Goal: Information Seeking & Learning: Find specific page/section

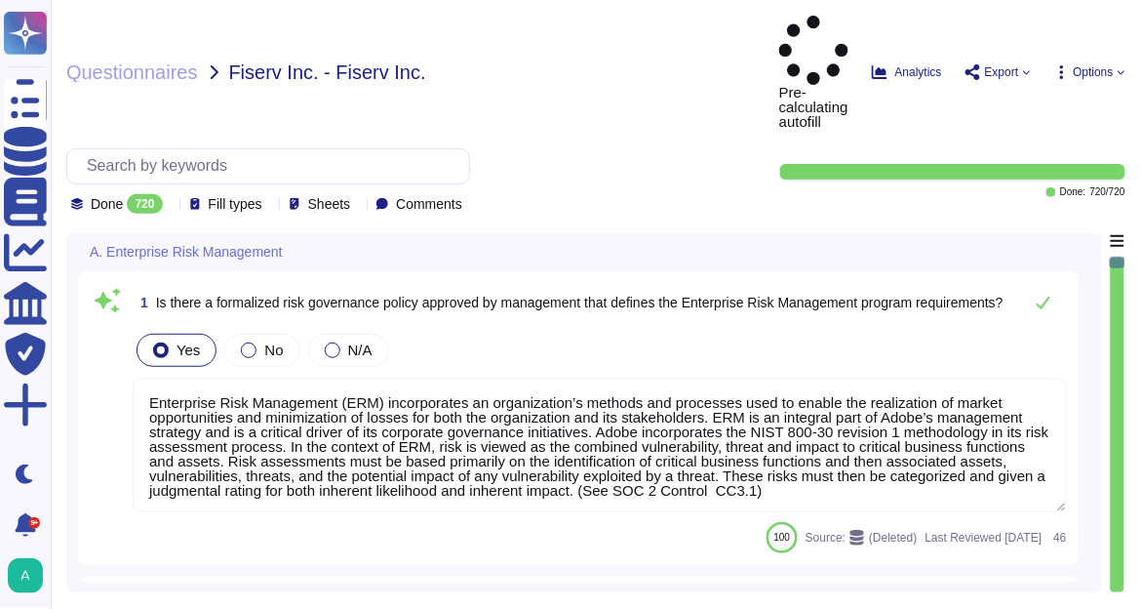
type textarea "Enterprise Risk Management (ERM) incorporates an organization’s methods and pro…"
type textarea "The risk governance plan includes risk scenarios that encompass events and poss…"
type textarea "Adobe has an established Enterprise-wide Risk Management process used by manage…"
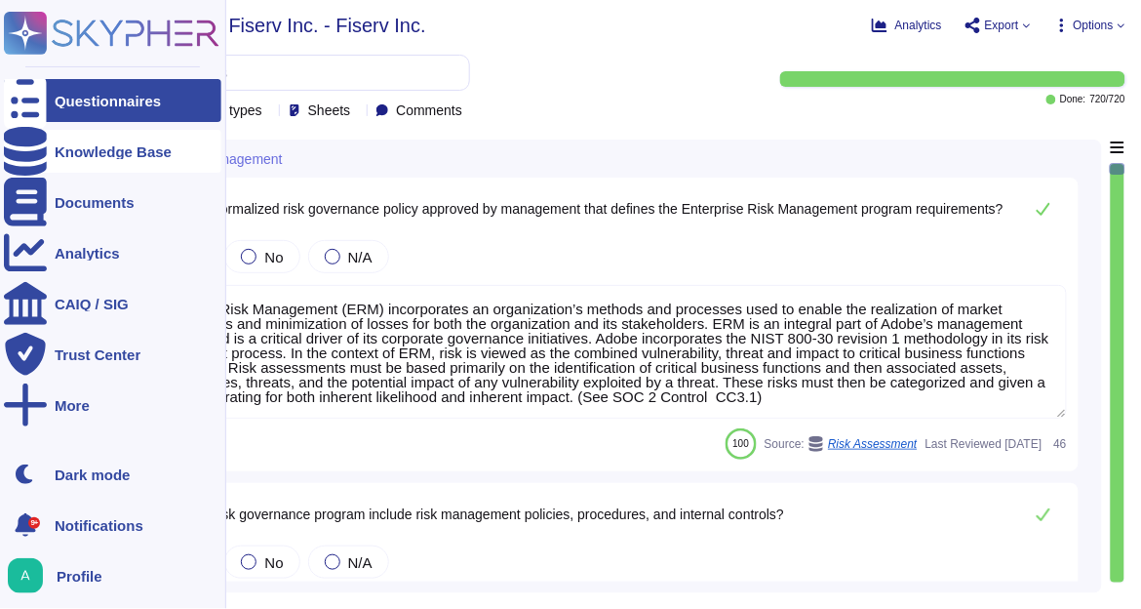
click at [56, 150] on div "Knowledge Base" at bounding box center [113, 151] width 117 height 15
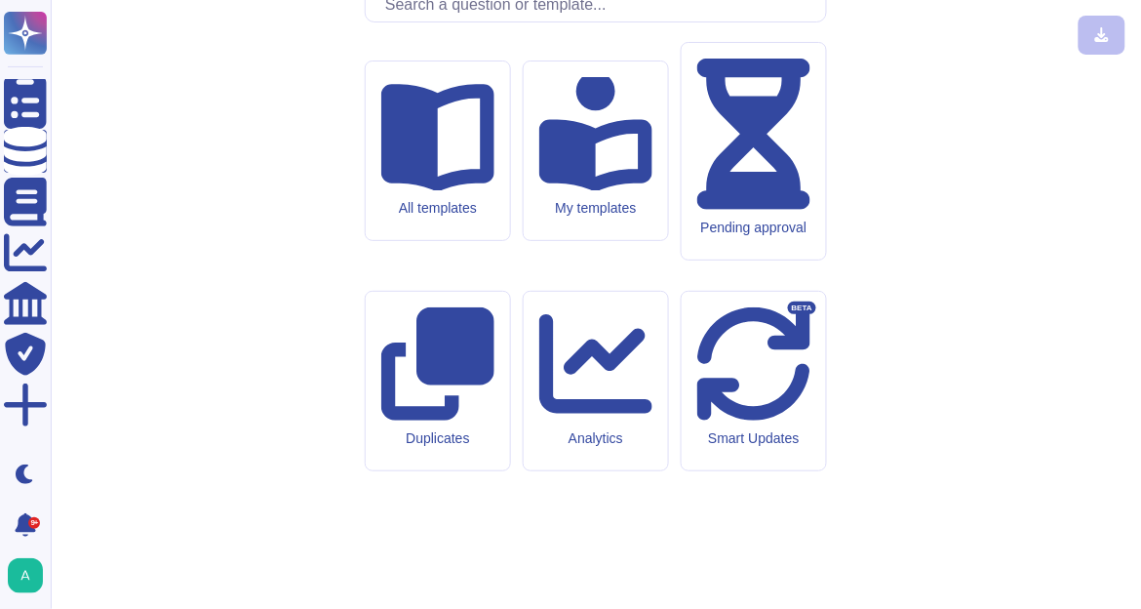
click at [568, 21] on input "text" at bounding box center [601, 4] width 451 height 34
click at [620, 21] on input "text" at bounding box center [601, 4] width 451 height 34
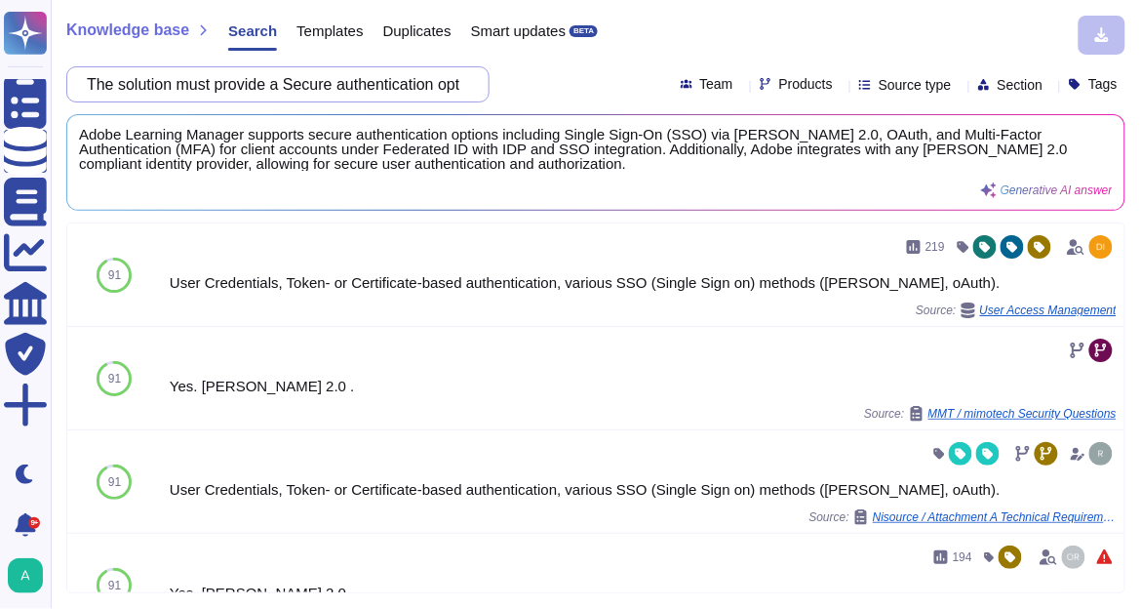
click at [426, 96] on input "The solution must provide a Secure authentication options (e.g., Single Sign-On…" at bounding box center [273, 84] width 392 height 34
paste input "erform auto provisioning and deprovisioning of users"
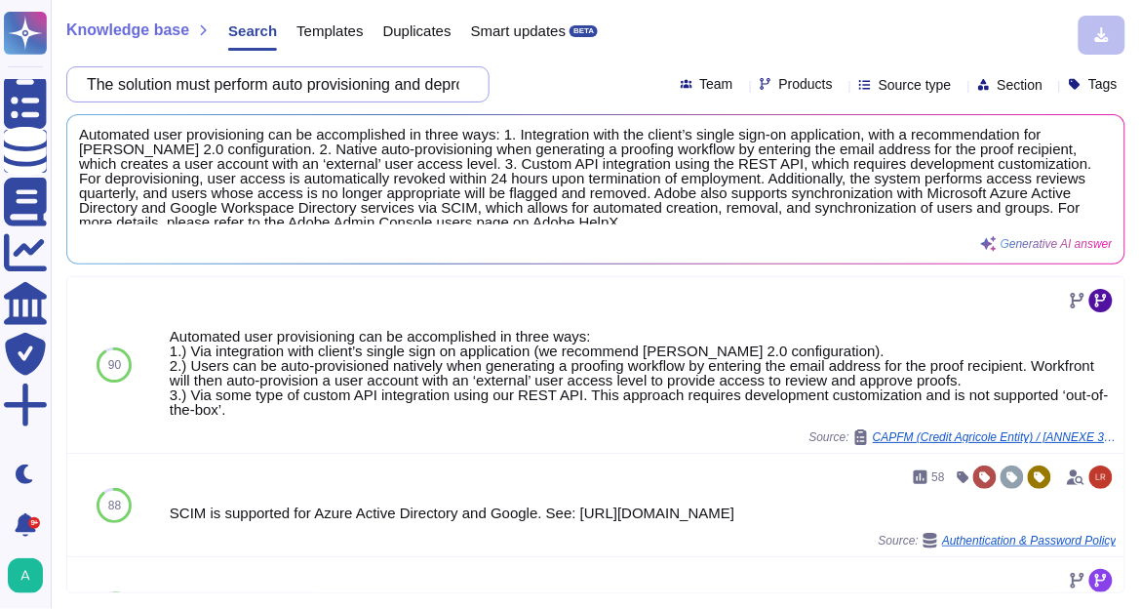
click at [300, 91] on input "The solution must perform auto provisioning and deprovisioning of users" at bounding box center [273, 84] width 392 height 34
paste input "support encryption for APIs and open interfaces to reduce fraud risk"
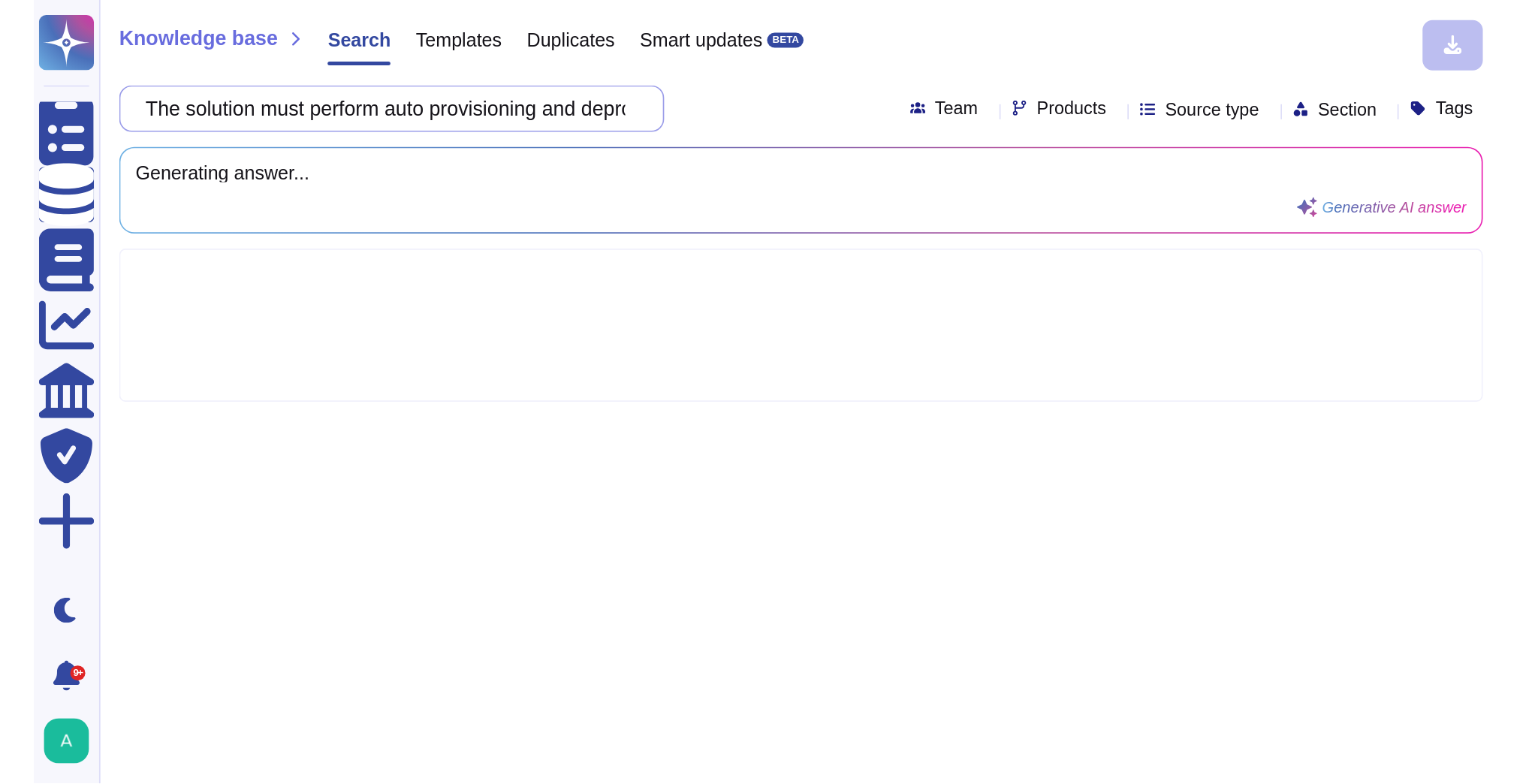
scroll to position [0, 189]
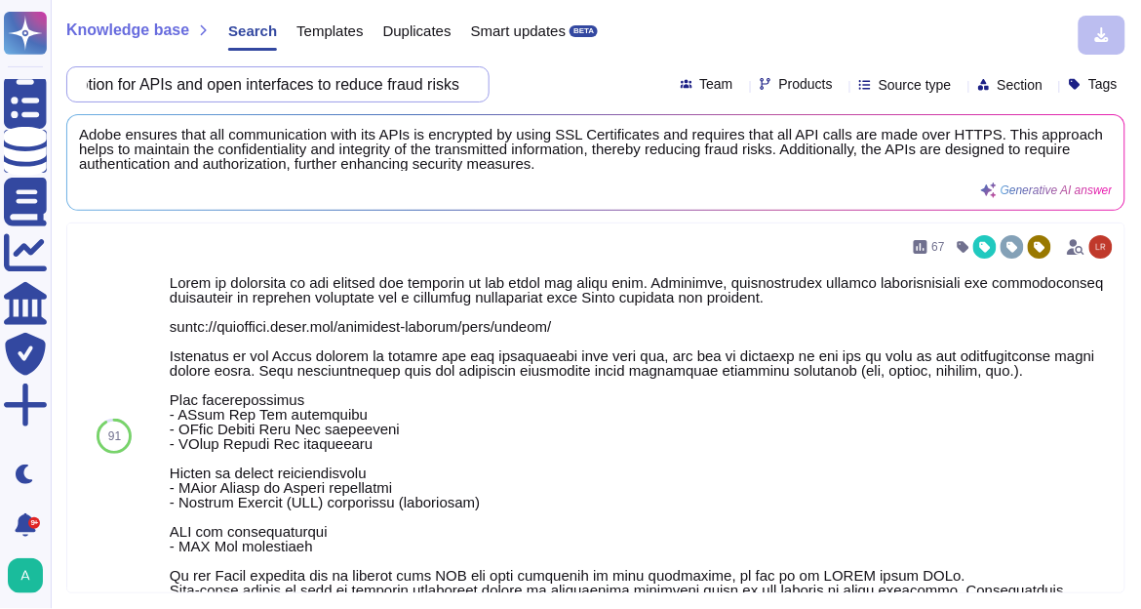
type input "The solution must support encryption for APIs and open interfaces to reduce fra…"
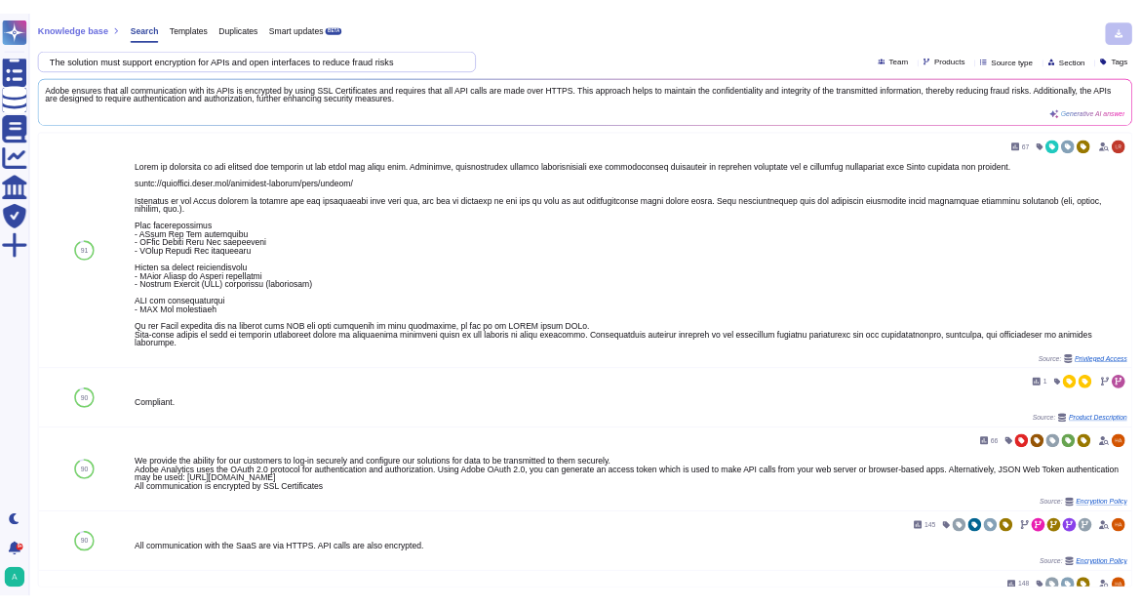
scroll to position [0, 0]
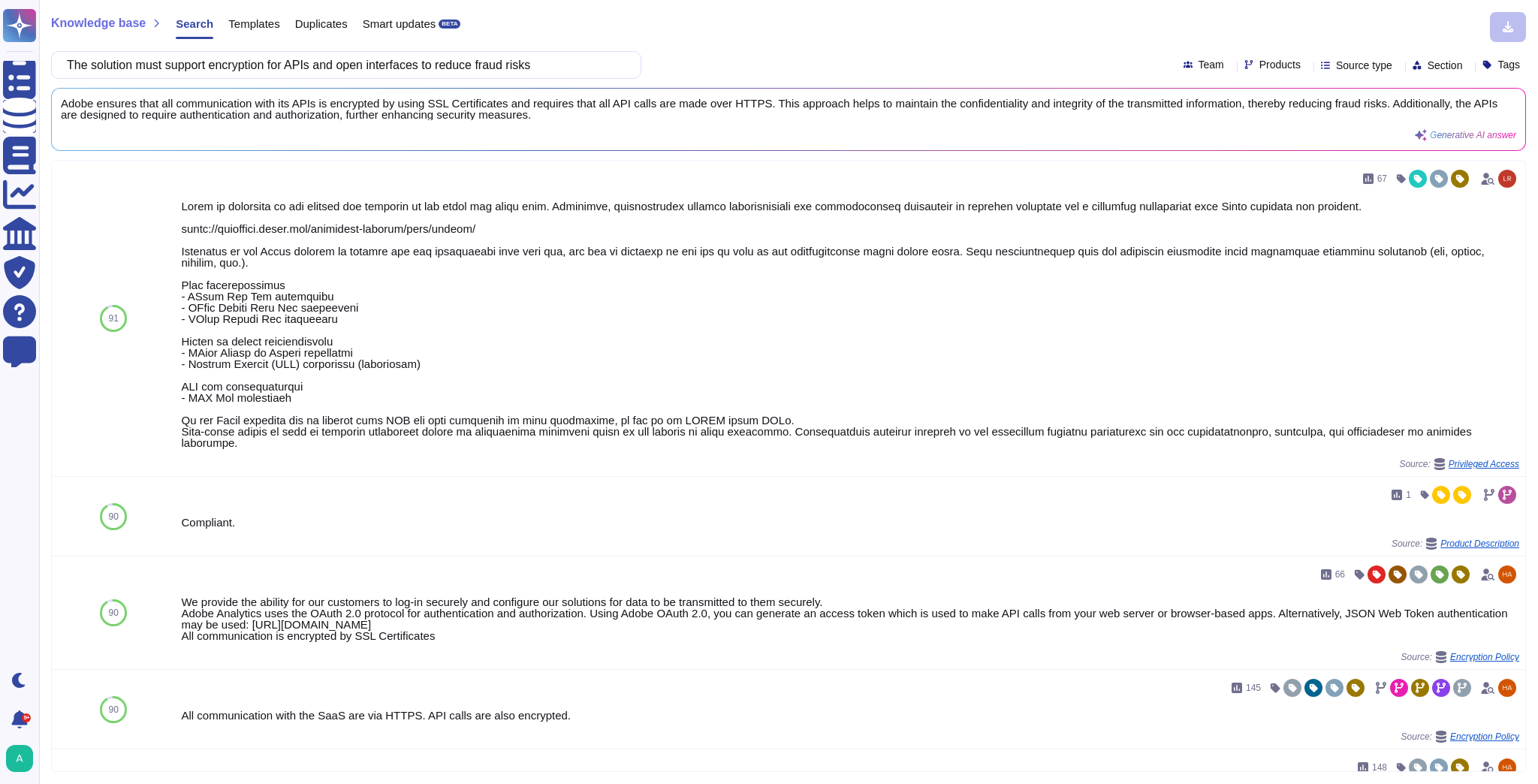
click at [878, 66] on icon at bounding box center [1307, 66] width 0 height 0
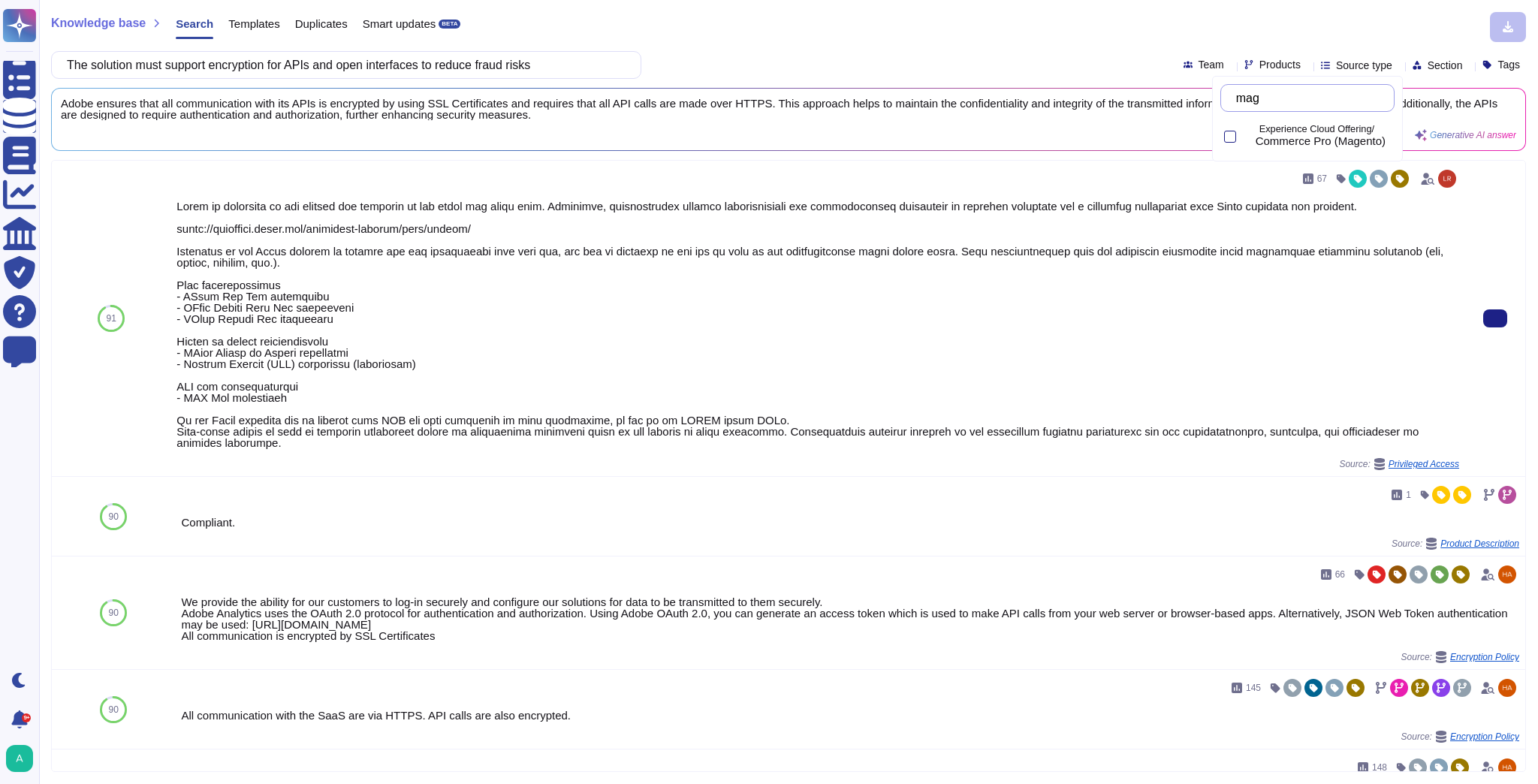
type input "mage"
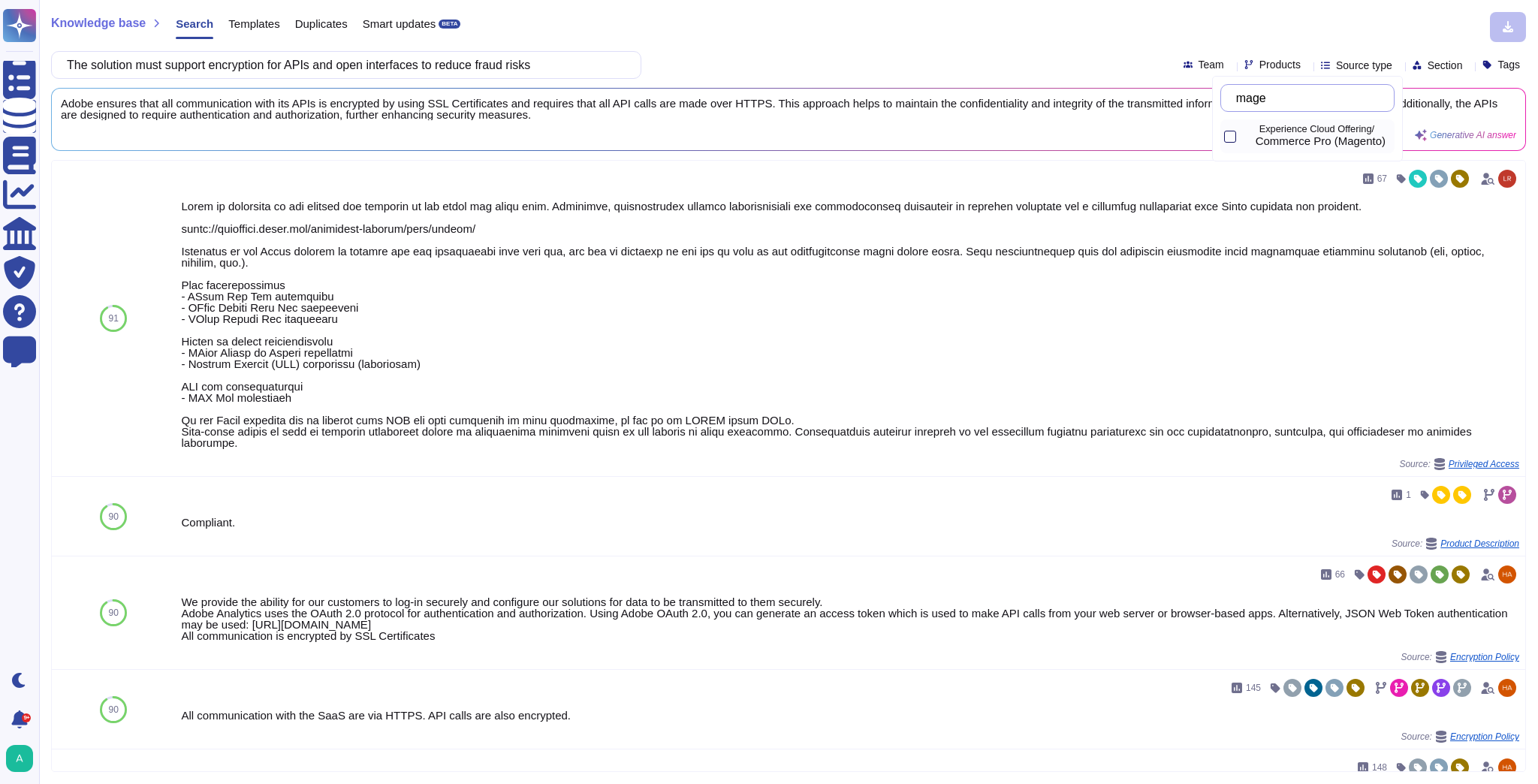
click at [878, 138] on div at bounding box center [1230, 137] width 12 height 12
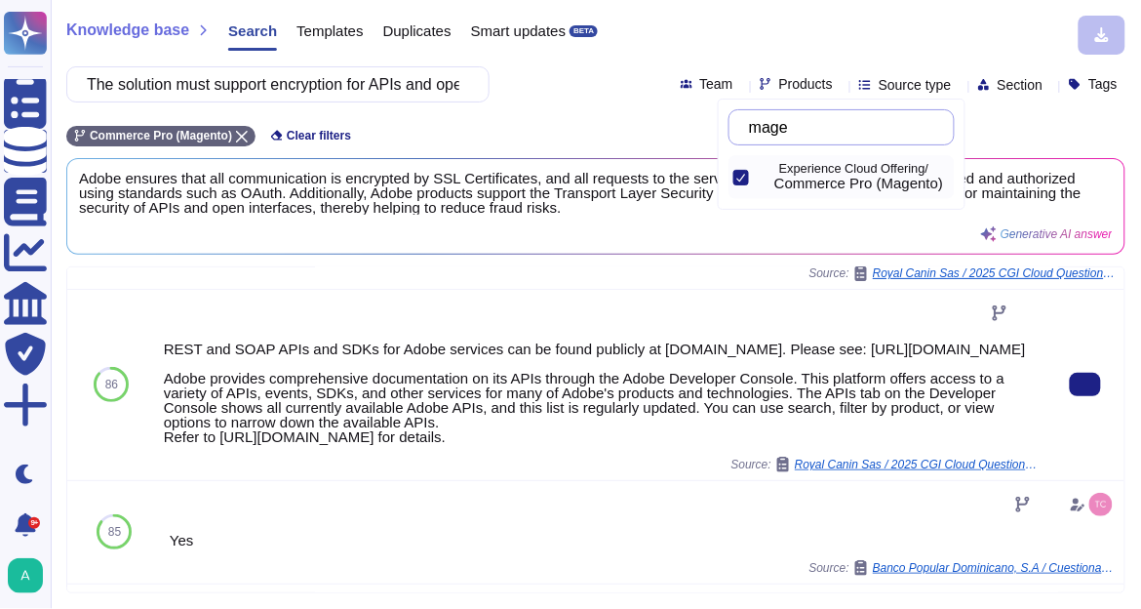
scroll to position [156, 0]
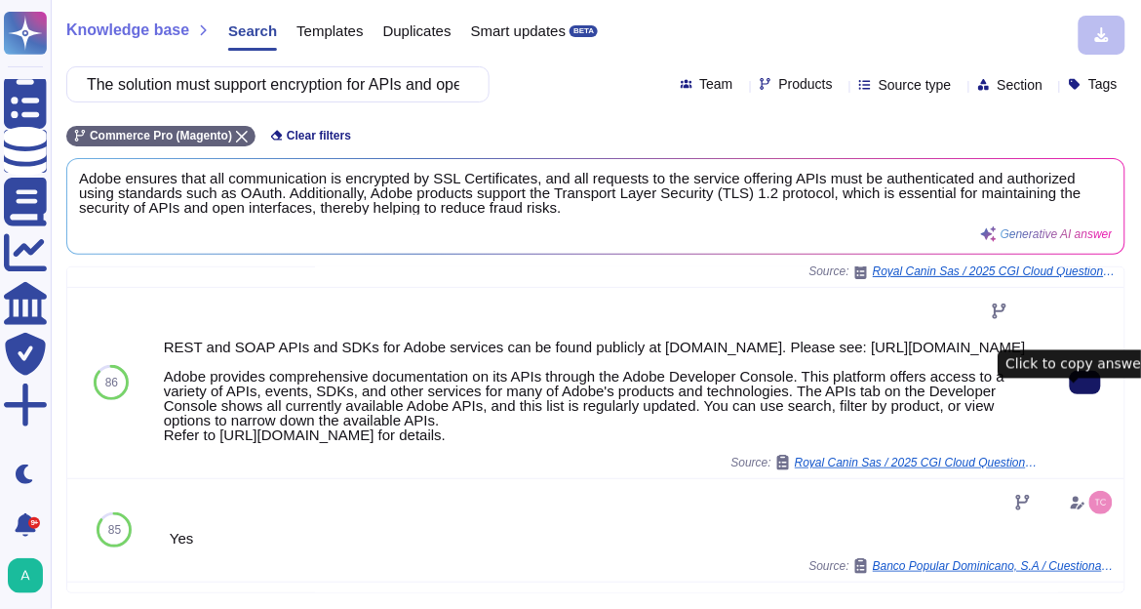
click at [1079, 394] on button at bounding box center [1085, 382] width 31 height 23
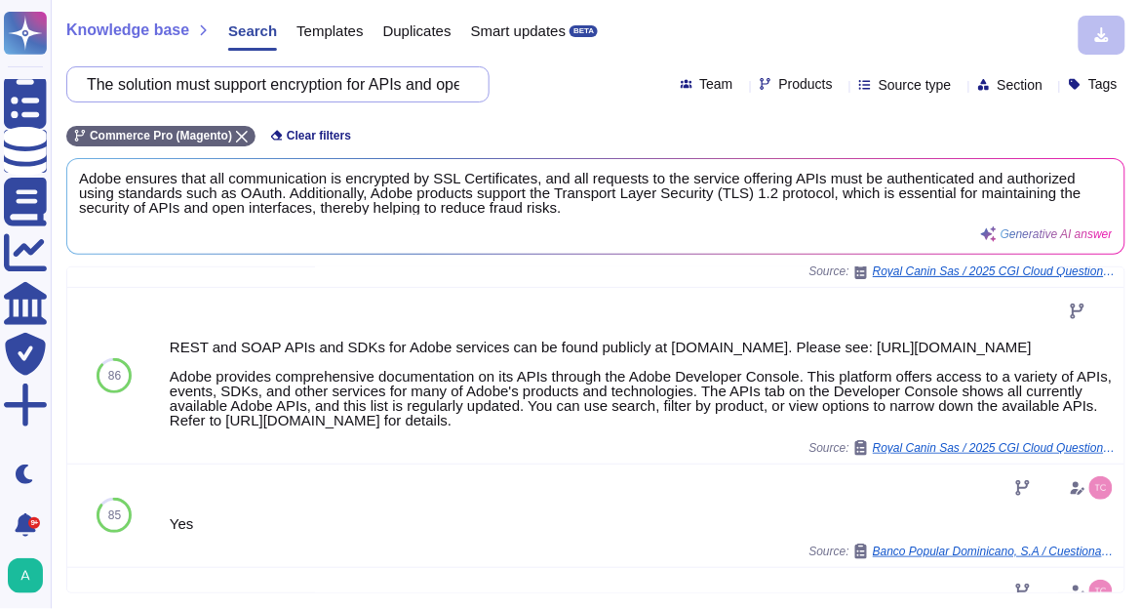
click at [353, 95] on input "The solution must support encryption for APIs and open interfaces to reduce fra…" at bounding box center [273, 84] width 392 height 34
paste input "provide provide proactive auditing and notification of incidents of inappropria…"
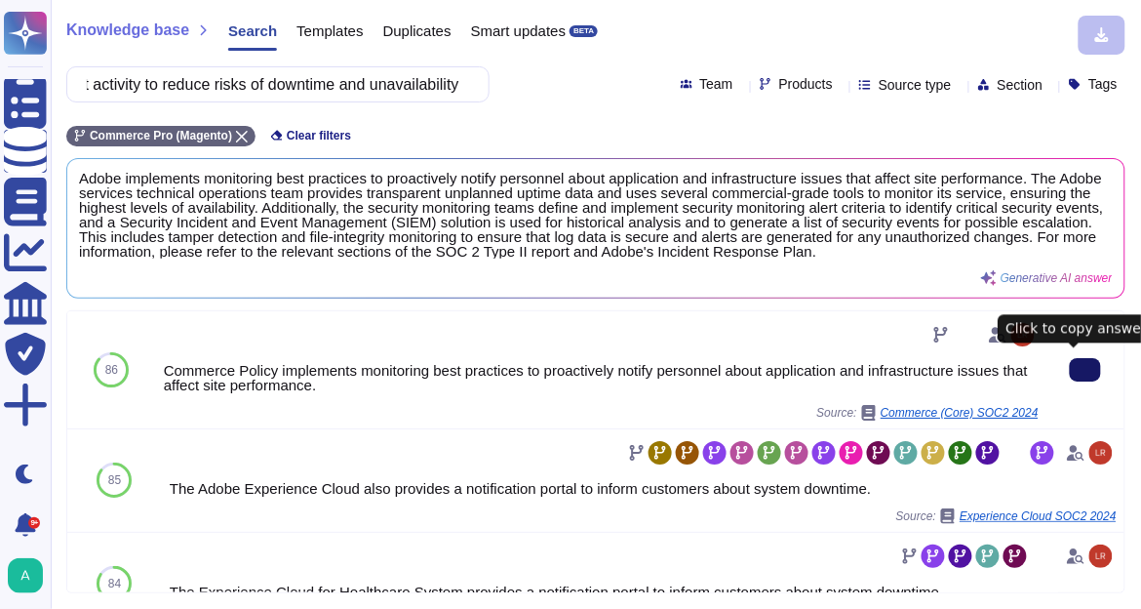
scroll to position [0, 0]
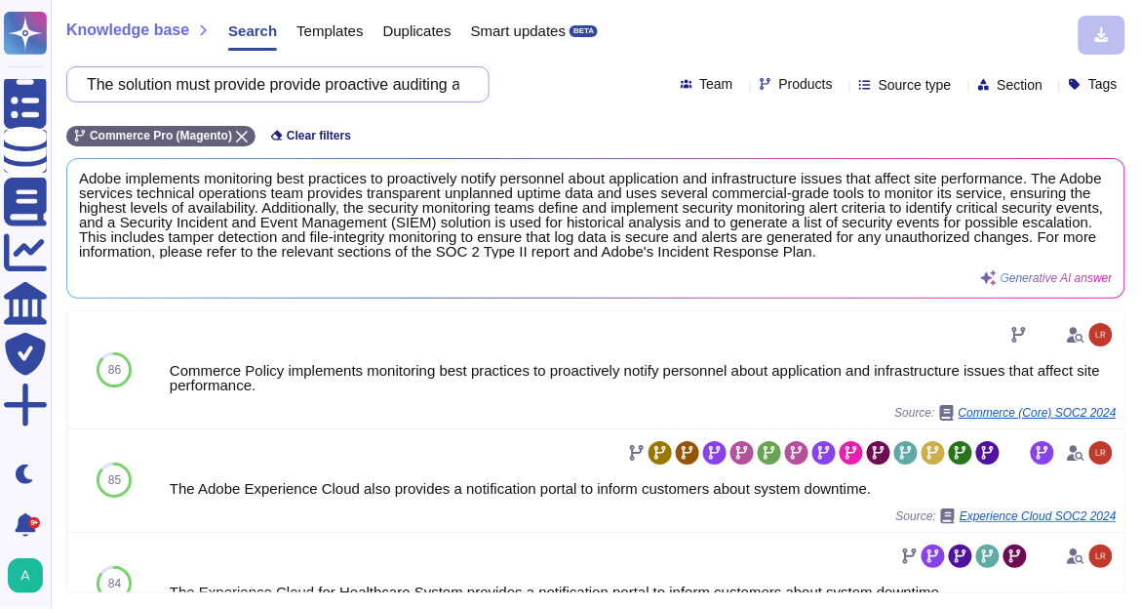
click at [346, 98] on input "The solution must provide provide proactive auditing and notification of incide…" at bounding box center [273, 84] width 392 height 34
paste input "support a Data Transfer Agreement signed with supplier together with EU Standar…"
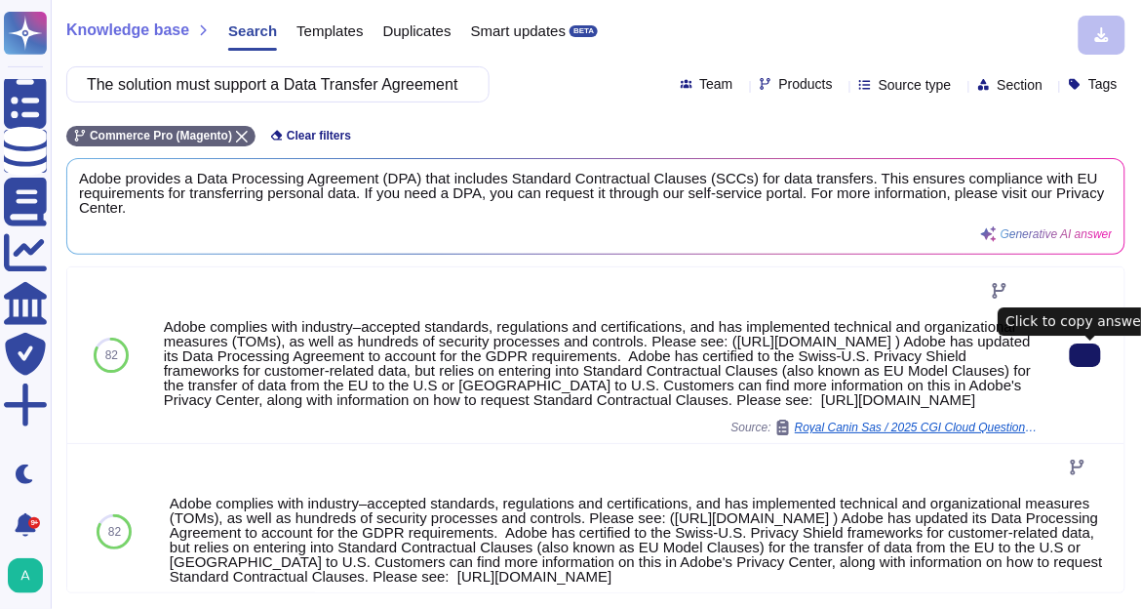
click at [1086, 355] on icon at bounding box center [1086, 355] width 0 height 0
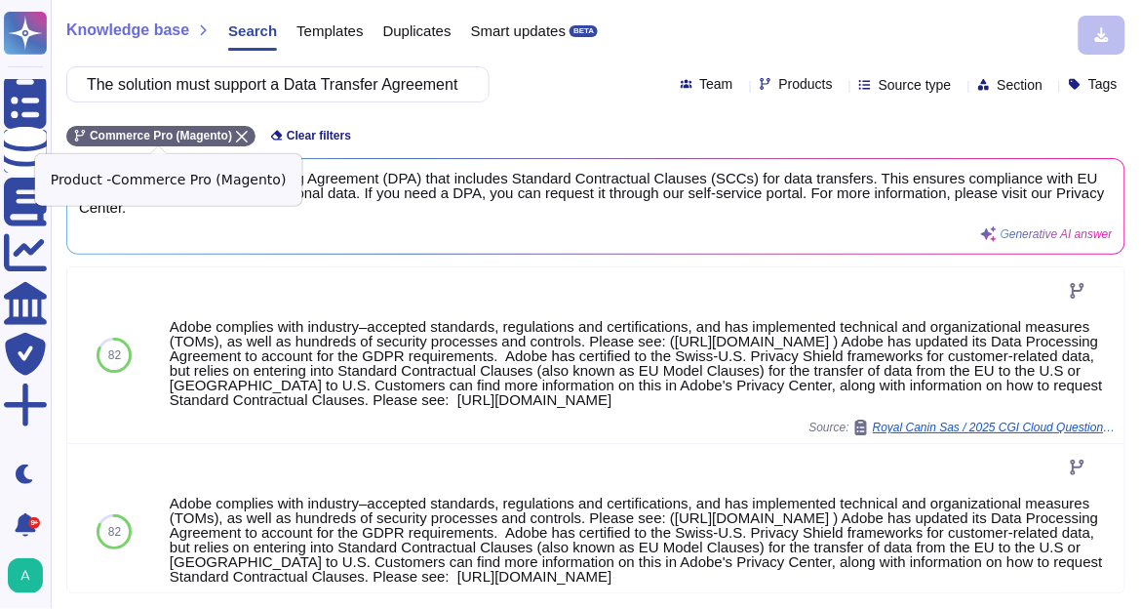
click at [237, 135] on icon at bounding box center [242, 137] width 12 height 12
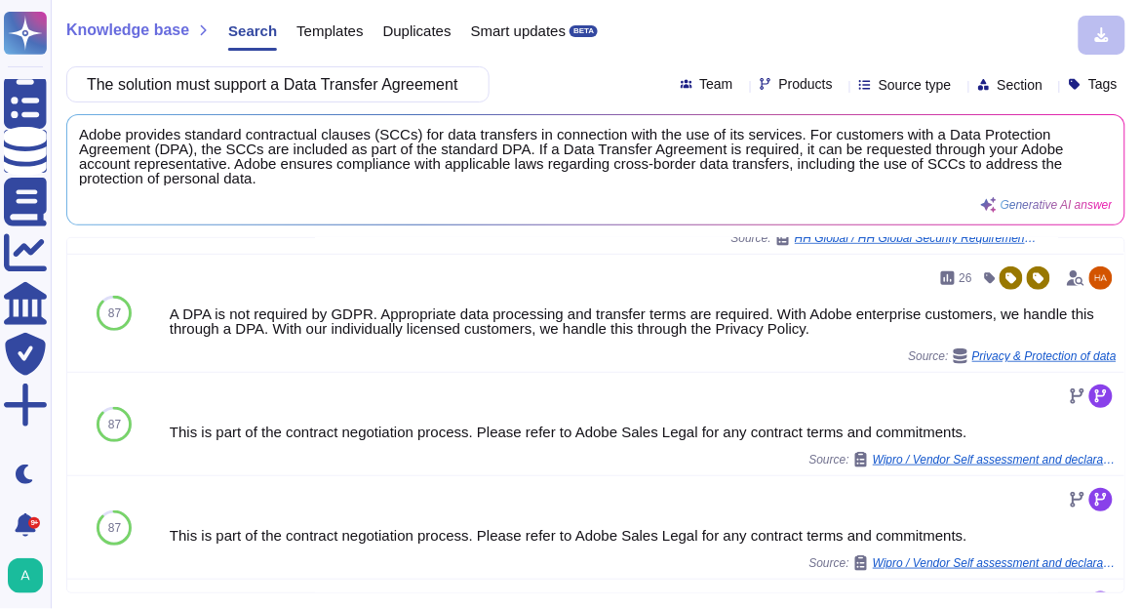
scroll to position [312, 0]
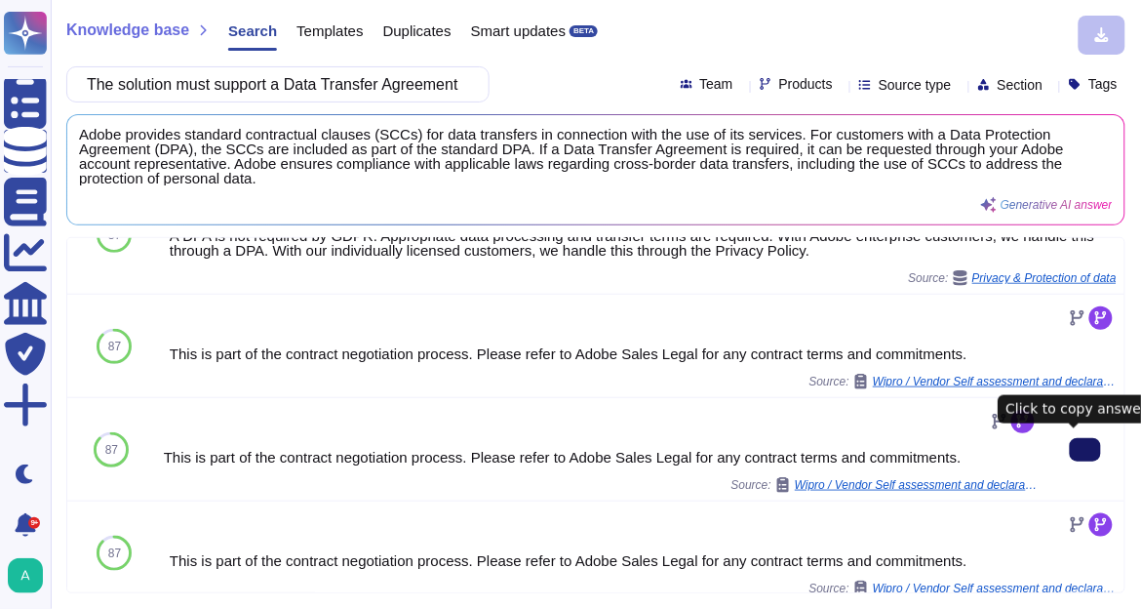
click at [1070, 448] on button at bounding box center [1085, 449] width 31 height 23
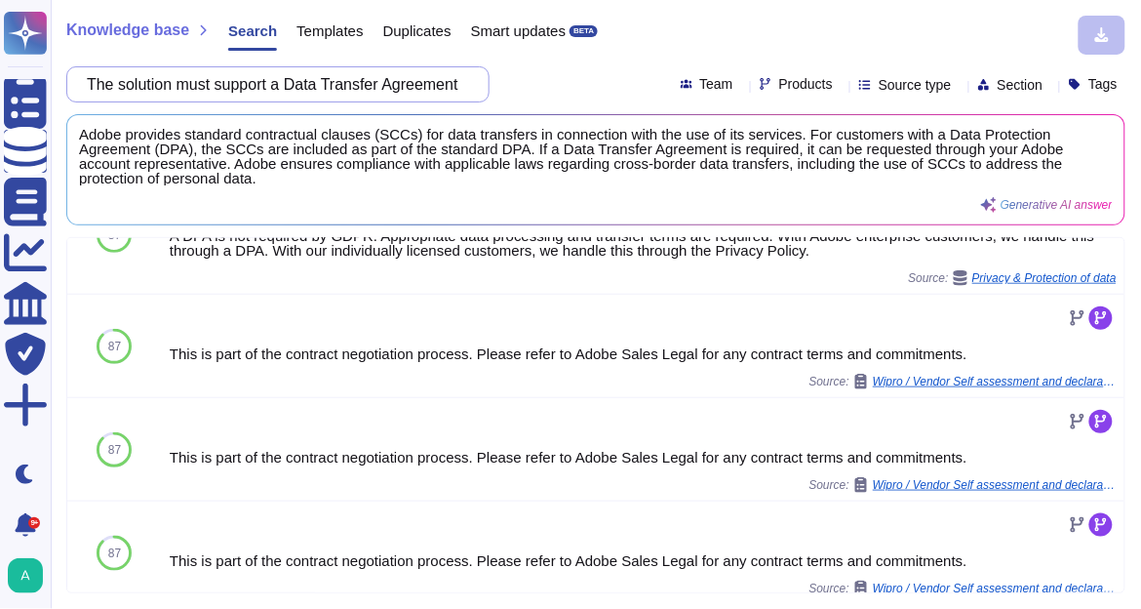
click at [290, 92] on input "The solution must support a Data Transfer Agreement signed with supplier togeth…" at bounding box center [273, 84] width 392 height 34
paste input "vendor has a secured Data Center"
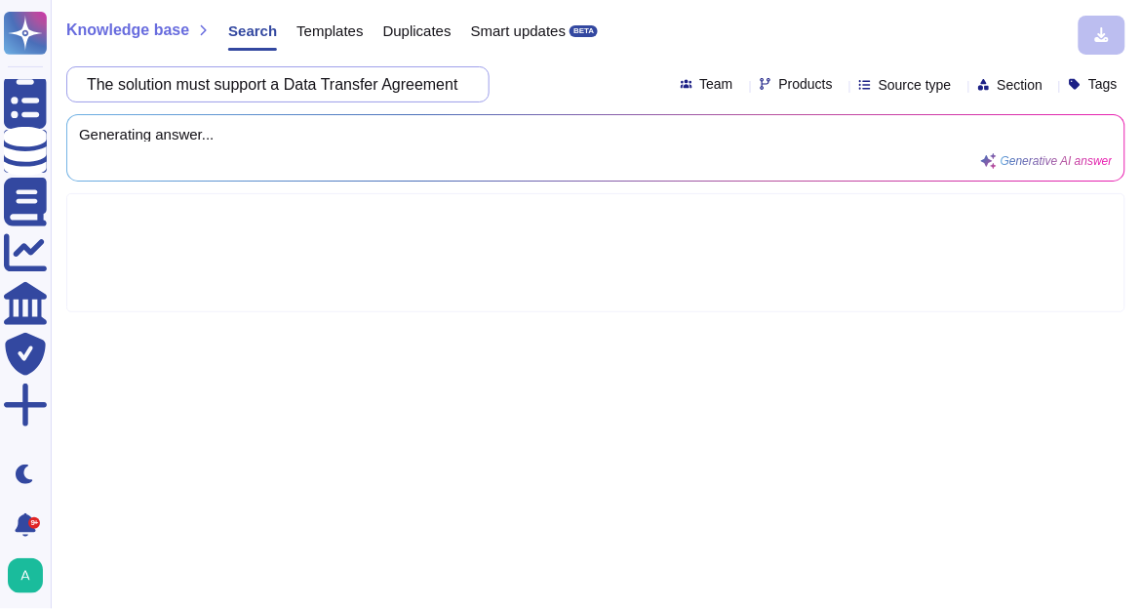
scroll to position [0, 0]
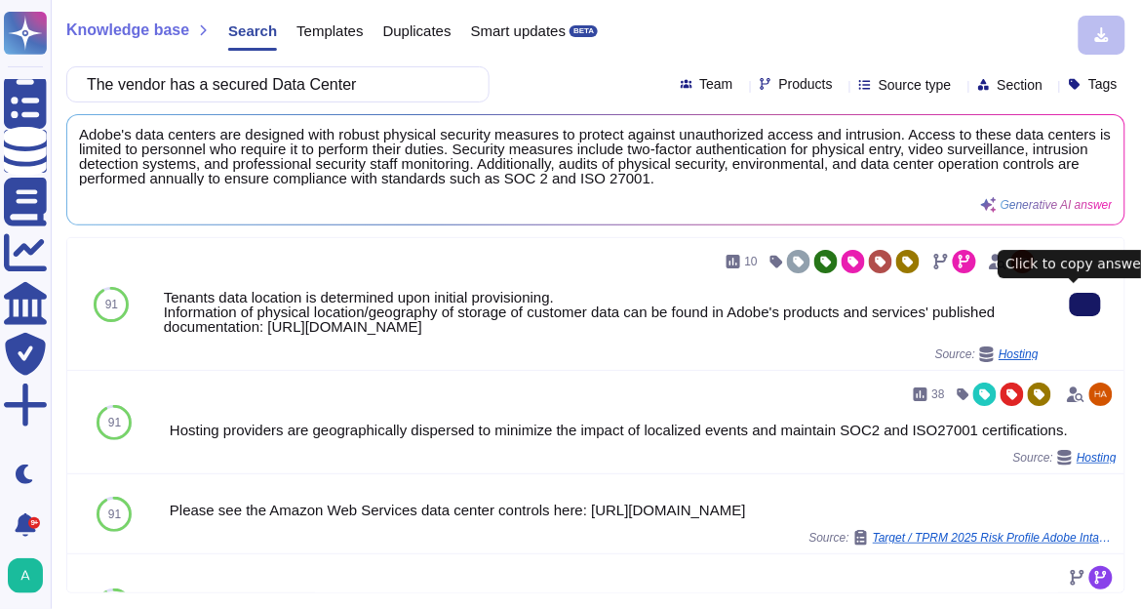
click at [1092, 300] on button at bounding box center [1085, 304] width 31 height 23
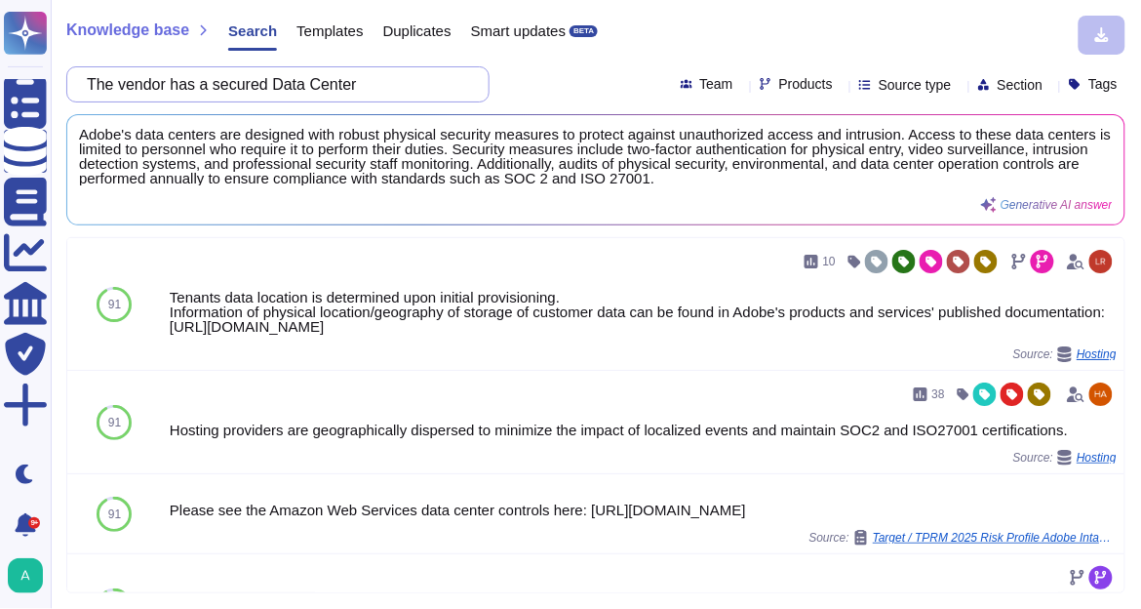
click at [429, 79] on input "The vendor has a secured Data Center" at bounding box center [273, 84] width 392 height 34
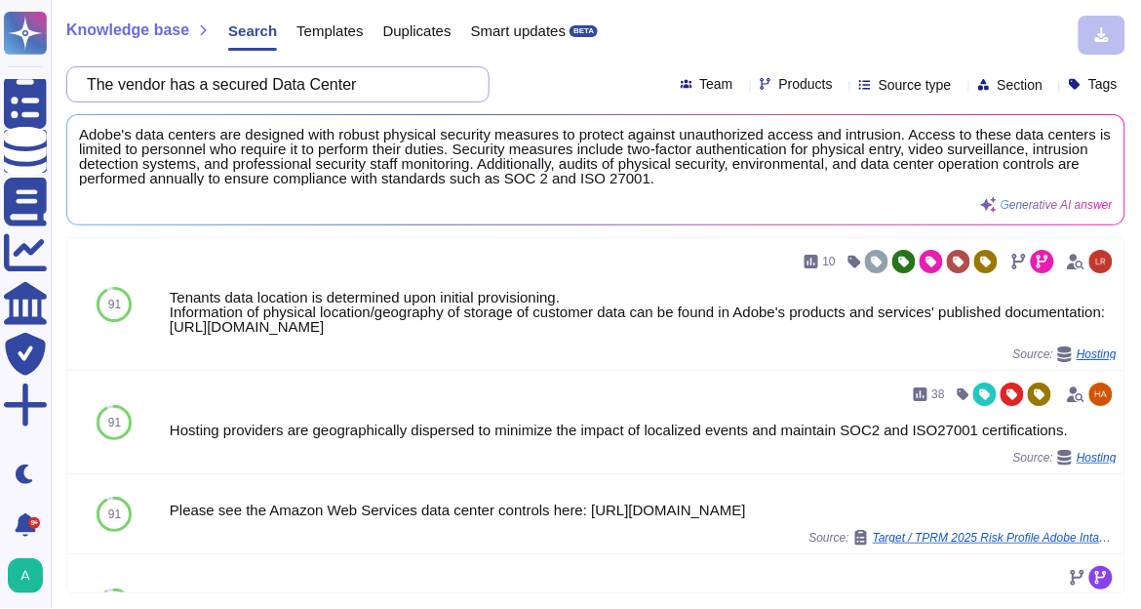
click at [429, 79] on input "The vendor has a secured Data Center" at bounding box center [273, 84] width 392 height 34
paste input "provided a copy of its latest SSAE report for datacenter operation"
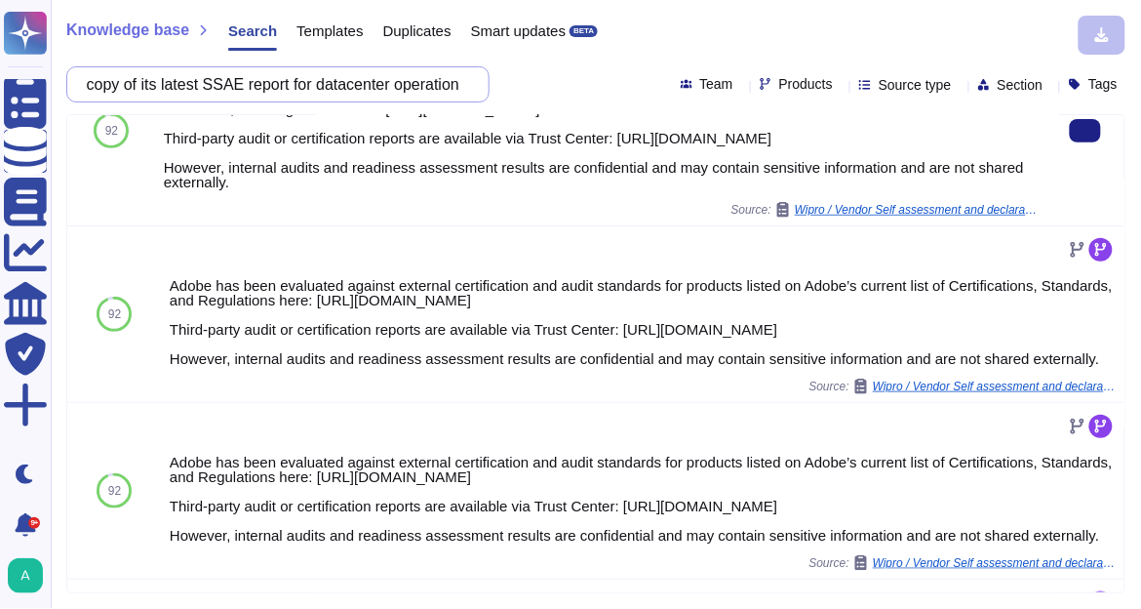
scroll to position [234, 0]
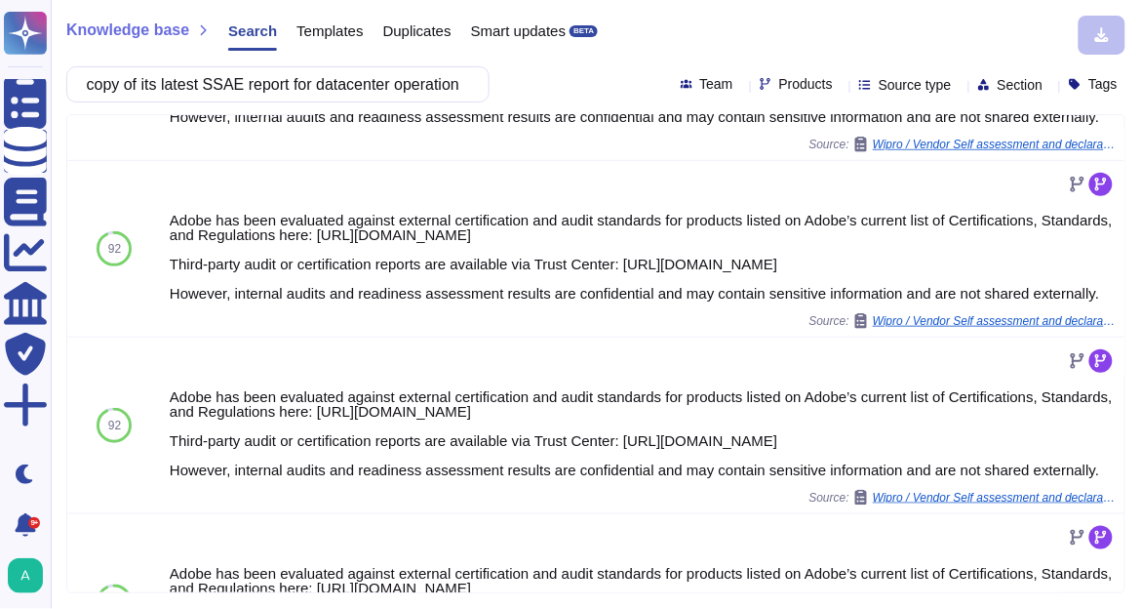
type input "The vendor provided a copy of its latest SSAE report for datacenter operation"
